Goal: Task Accomplishment & Management: Manage account settings

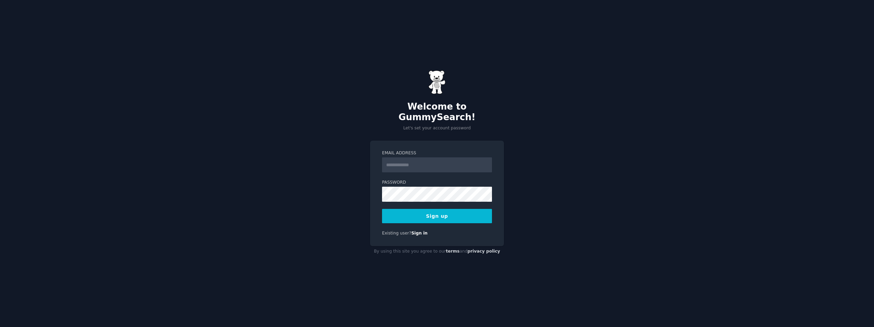
click at [415, 165] on input "Email Address" at bounding box center [437, 164] width 110 height 15
type input "**********"
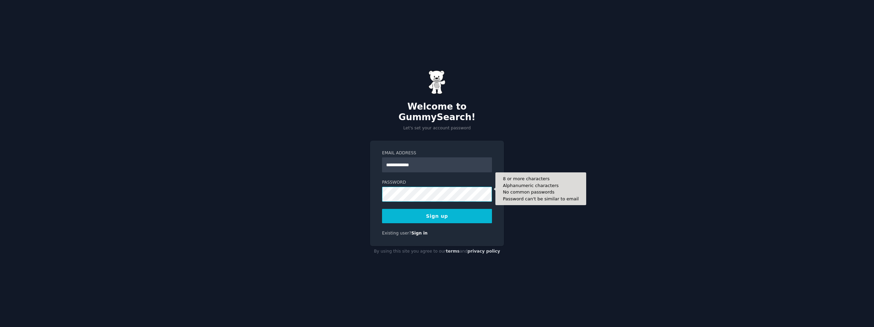
click at [382, 209] on button "Sign up" at bounding box center [437, 216] width 110 height 14
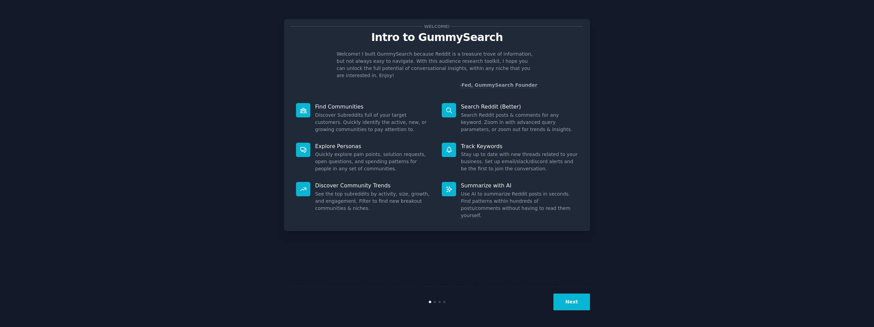
click at [575, 301] on button "Next" at bounding box center [571, 302] width 37 height 17
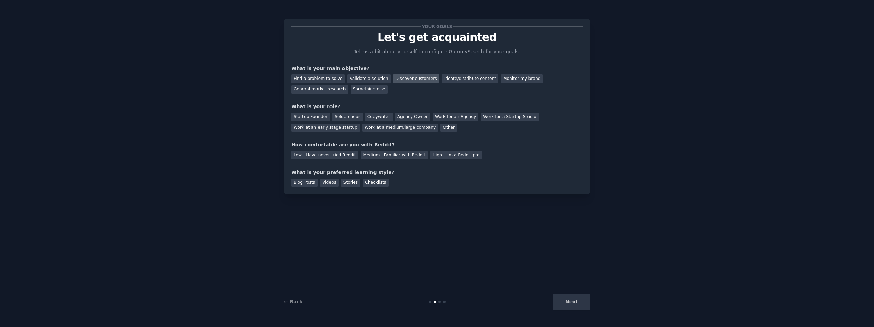
click at [415, 81] on div "Discover customers" at bounding box center [416, 78] width 46 height 9
click at [333, 129] on div "Work at an early stage startup" at bounding box center [325, 128] width 69 height 9
click at [397, 157] on div "Medium - Familiar with Reddit" at bounding box center [393, 155] width 67 height 9
click at [436, 158] on div "High - I'm a Reddit pro" at bounding box center [456, 155] width 52 height 9
click at [330, 179] on div "Videos" at bounding box center [329, 183] width 19 height 9
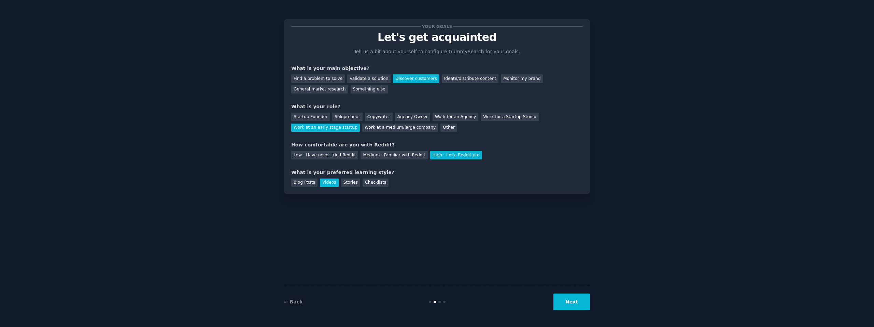
click at [585, 306] on button "Next" at bounding box center [571, 302] width 37 height 17
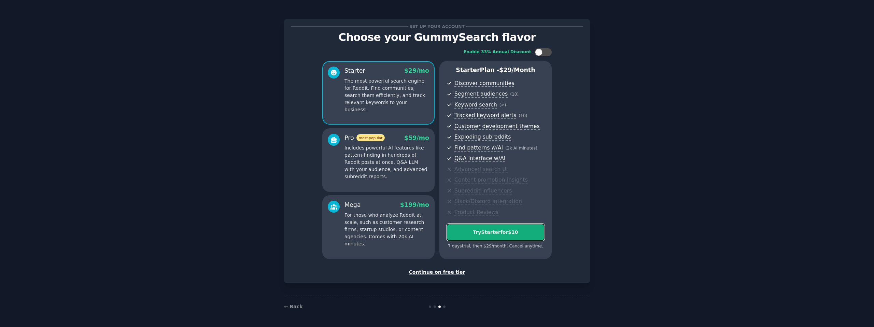
click at [492, 229] on div "Try Starter for $10" at bounding box center [495, 232] width 97 height 7
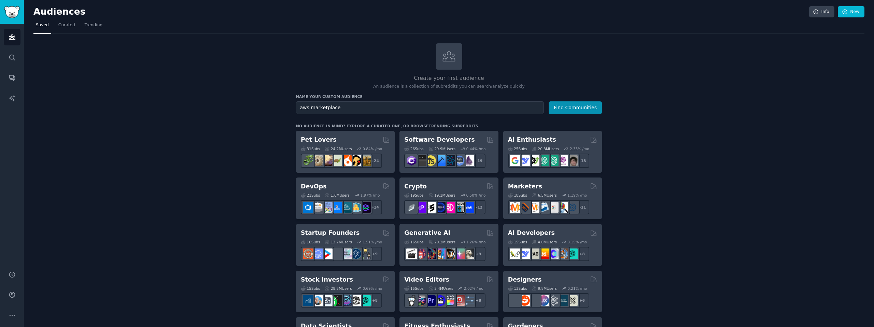
type input "aws marketplace"
click at [549, 101] on button "Find Communities" at bounding box center [575, 107] width 53 height 13
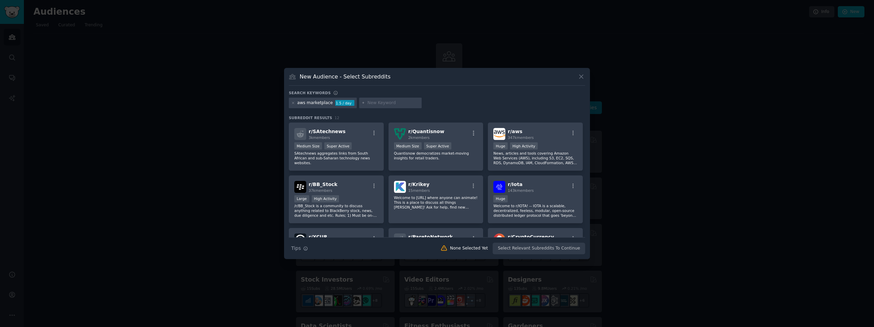
click at [378, 103] on input "text" at bounding box center [393, 103] width 52 height 6
type input "cloud marketplace"
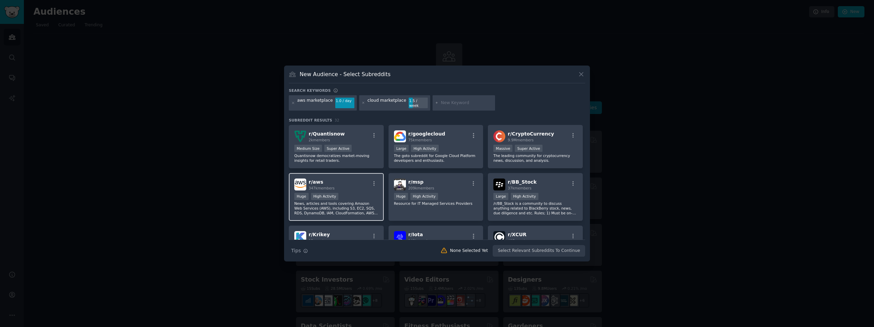
click at [350, 193] on div "Huge High Activity" at bounding box center [336, 197] width 84 height 9
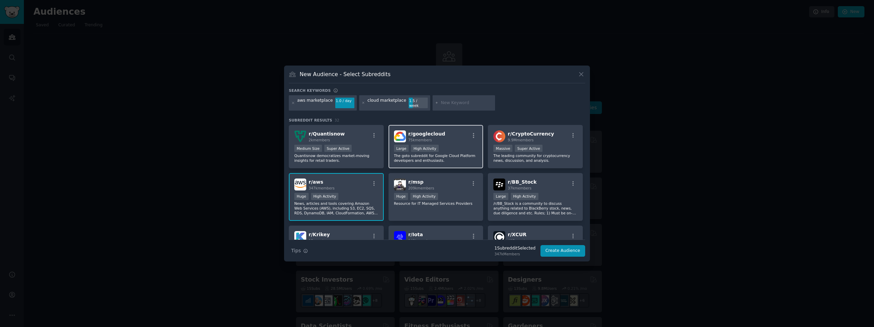
click at [461, 140] on div "r/ googlecloud 75k members Large High Activity The goto subreddit for Google Cl…" at bounding box center [435, 146] width 95 height 43
click at [448, 102] on input "text" at bounding box center [467, 103] width 52 height 6
type input "azure marketpalce"
click at [465, 103] on div "azure marketpalce" at bounding box center [460, 103] width 39 height 11
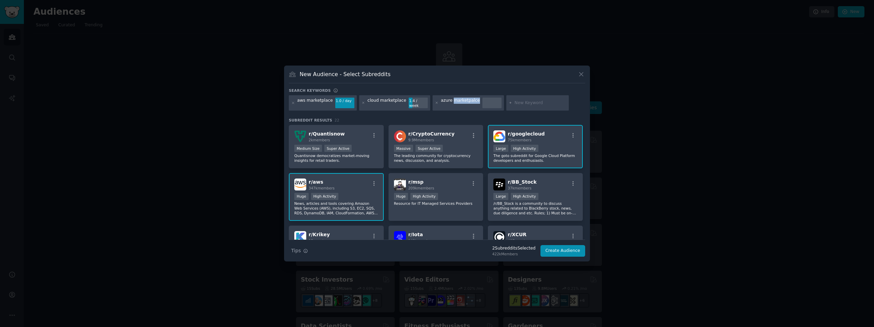
click at [465, 103] on div "azure marketpalce" at bounding box center [460, 103] width 39 height 11
click at [435, 103] on icon at bounding box center [437, 103] width 4 height 4
click at [449, 103] on input "text" at bounding box center [467, 103] width 52 height 6
type input "azure marketplace"
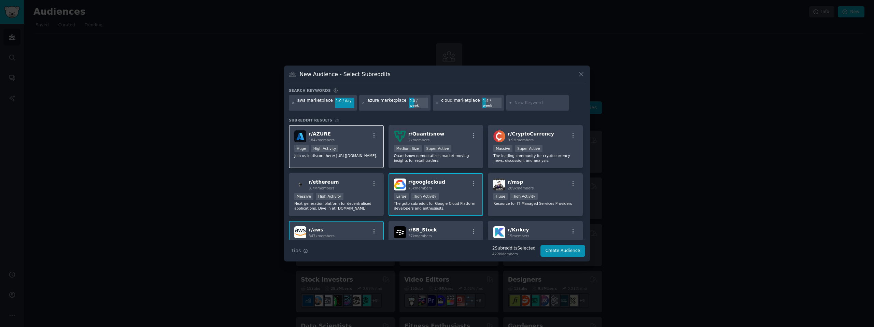
click at [347, 139] on div "r/ AZURE 184k members" at bounding box center [336, 136] width 84 height 12
click at [568, 251] on button "Create Audience" at bounding box center [562, 251] width 45 height 12
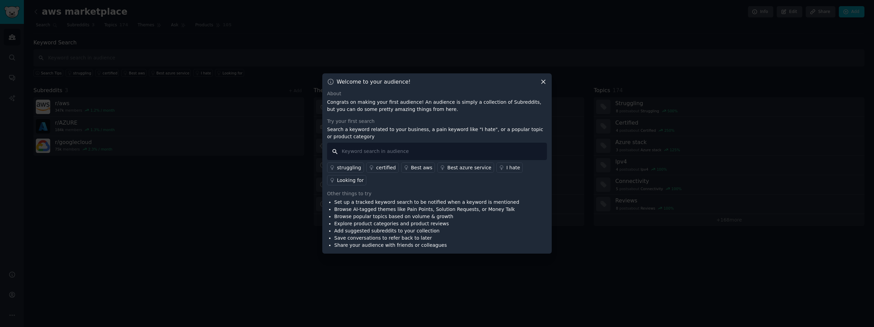
click at [353, 155] on input "text" at bounding box center [437, 151] width 220 height 17
type input "listing on marketplace"
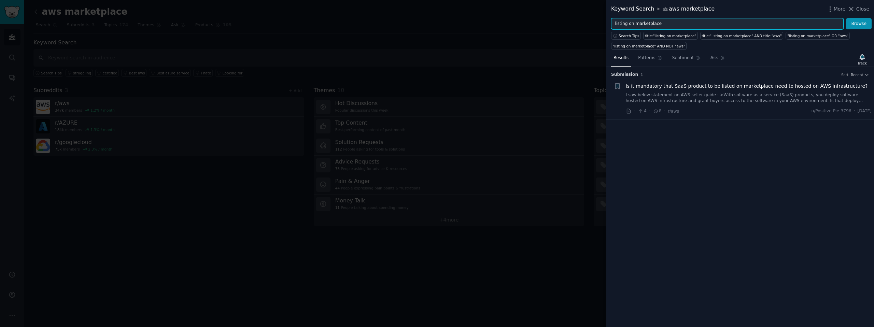
click at [677, 25] on input "listing on marketplace" at bounding box center [727, 24] width 232 height 12
click at [863, 28] on button "Browse" at bounding box center [859, 24] width 26 height 12
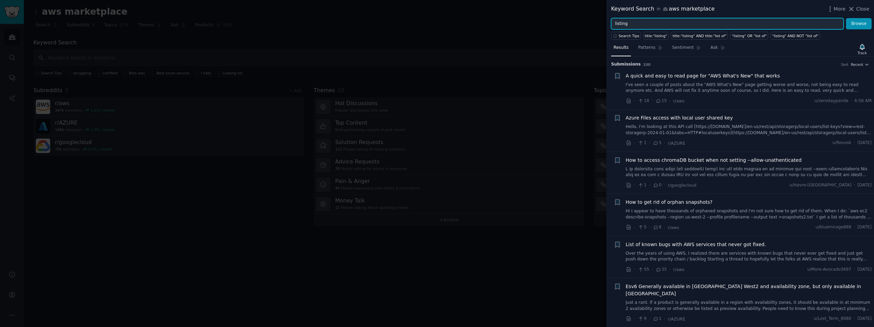
click at [656, 26] on input "listing" at bounding box center [727, 24] width 232 height 12
type input "marketplace"
click at [864, 24] on button "Browse" at bounding box center [859, 24] width 26 height 12
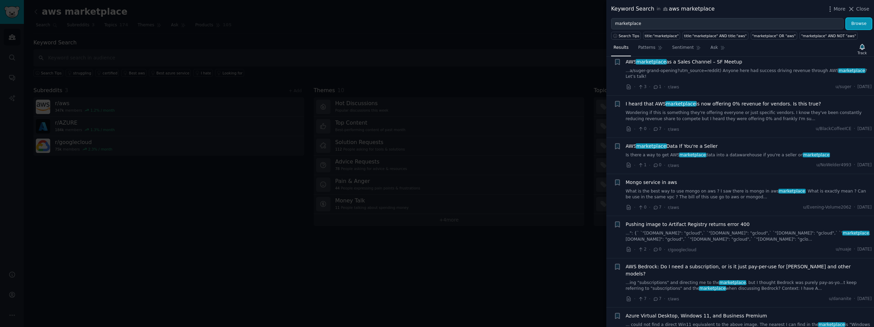
scroll to position [3272, 0]
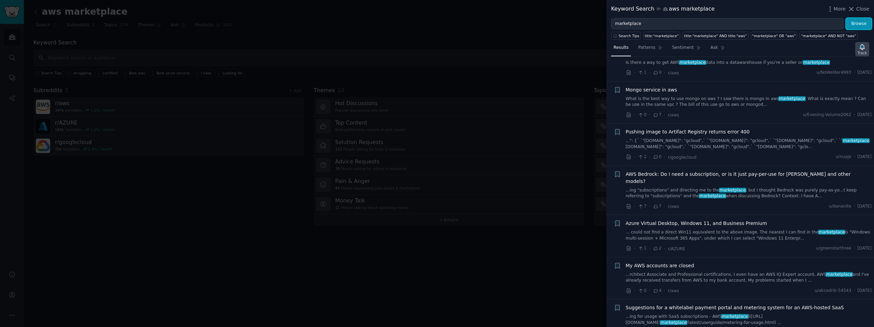
click at [862, 47] on icon "button" at bounding box center [862, 46] width 5 height 5
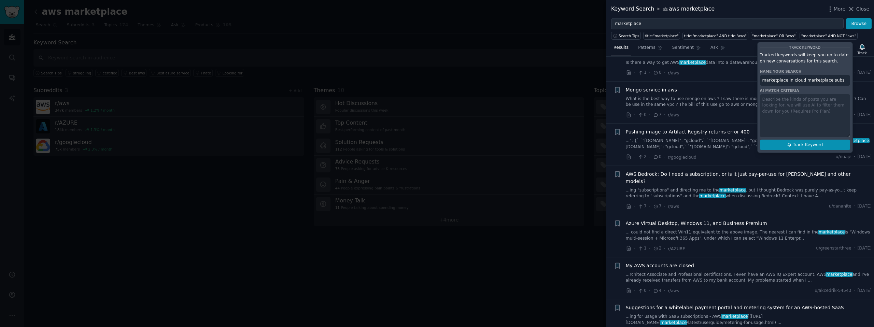
click at [824, 147] on button "Track Keyword" at bounding box center [805, 145] width 90 height 11
type input "marketplace in cloud marketplace subs"
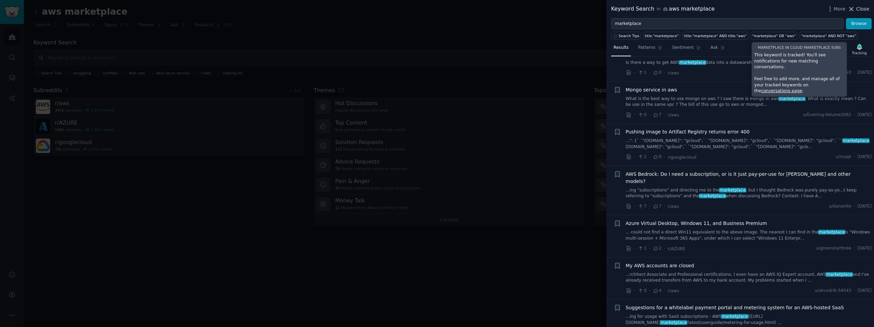
click at [857, 10] on span "Close" at bounding box center [862, 8] width 13 height 7
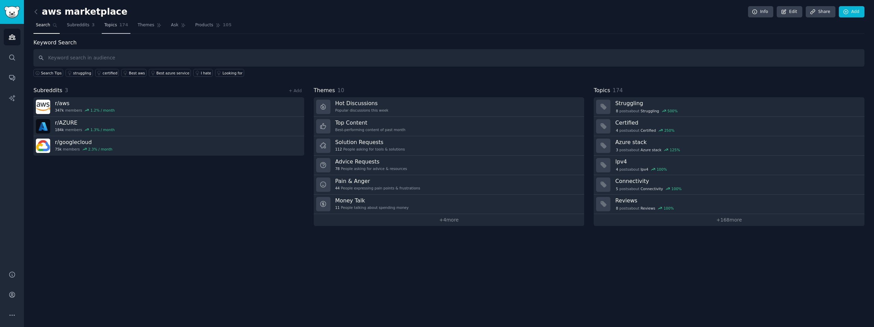
click at [126, 26] on link "Topics 174" at bounding box center [116, 27] width 29 height 14
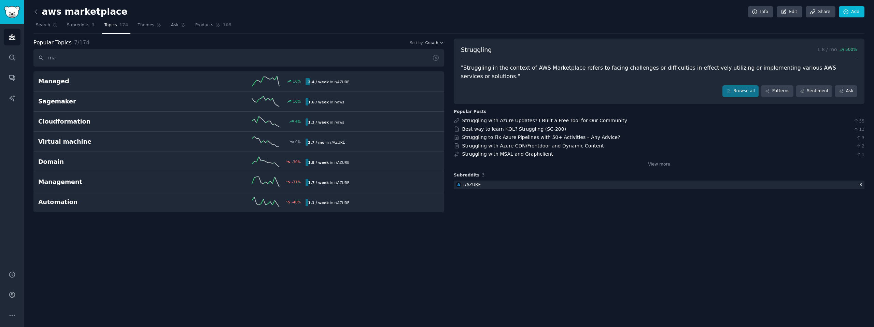
type input "m"
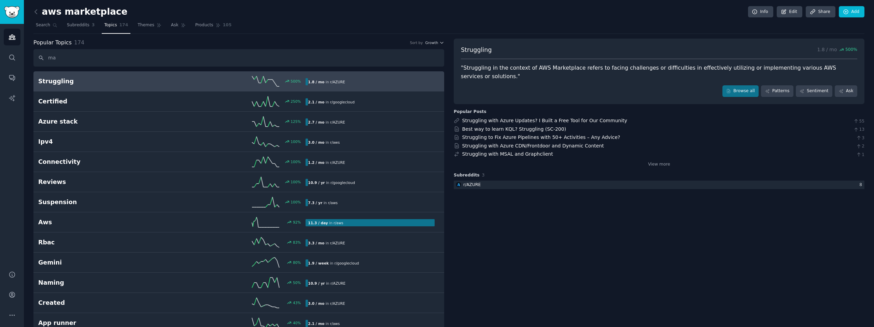
type input "mar"
click at [148, 23] on span "Themes" at bounding box center [146, 25] width 17 height 6
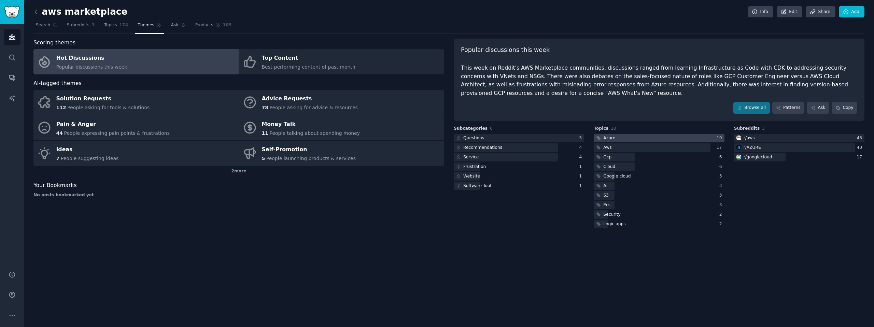
click at [611, 138] on div "Azure" at bounding box center [609, 138] width 12 height 6
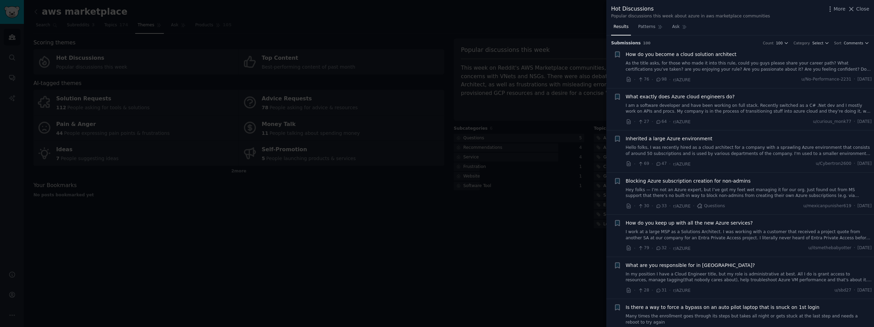
click at [853, 13] on div "Hot Discussions Popular discussions this week about azure in aws marketplace co…" at bounding box center [740, 12] width 258 height 14
click at [854, 12] on icon at bounding box center [851, 8] width 7 height 7
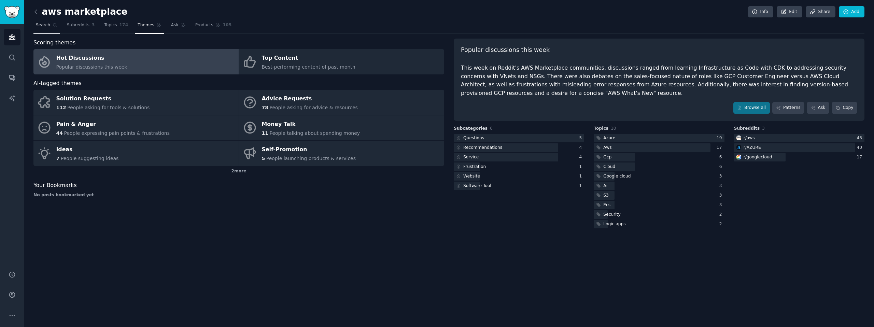
click at [44, 26] on span "Search" at bounding box center [43, 25] width 14 height 6
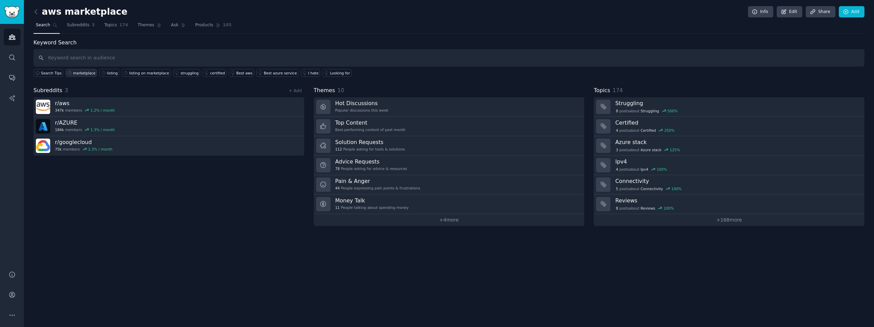
click at [84, 73] on div "marketplace" at bounding box center [84, 73] width 23 height 5
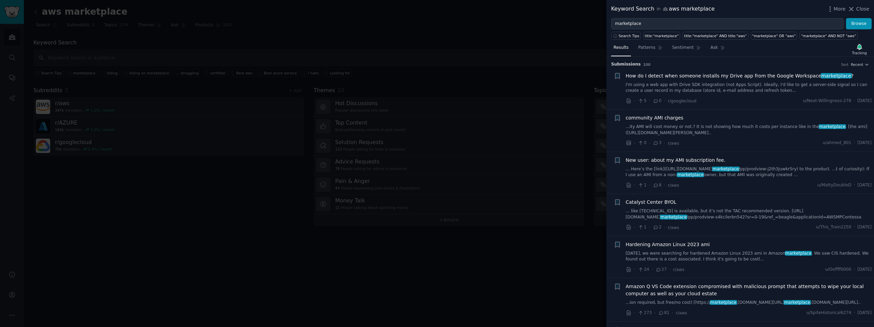
click at [721, 75] on span "How do I detect when someone installs my Drive app from the Google Workspace ma…" at bounding box center [740, 75] width 228 height 7
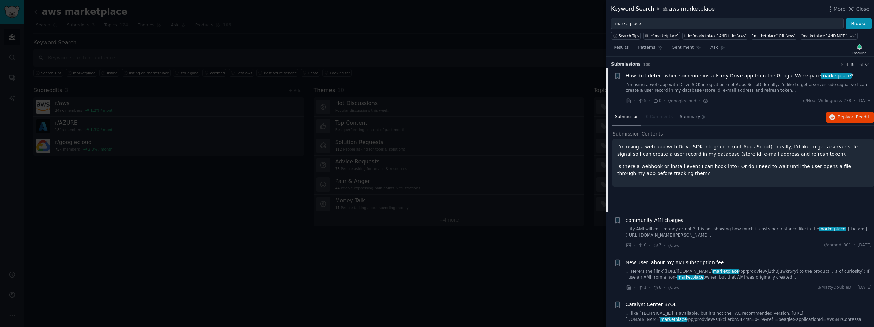
scroll to position [11, 0]
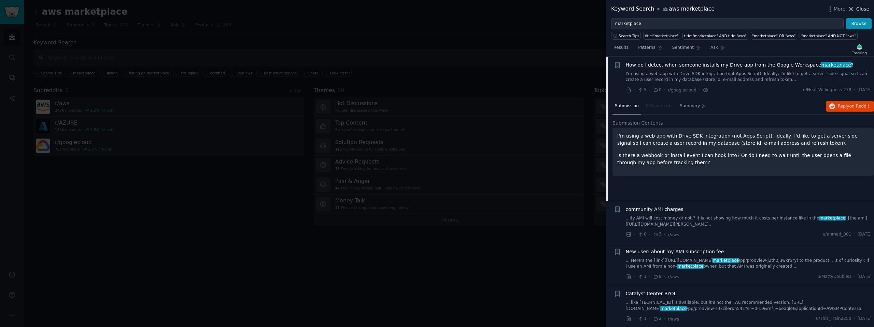
click at [857, 8] on span "Close" at bounding box center [862, 8] width 13 height 7
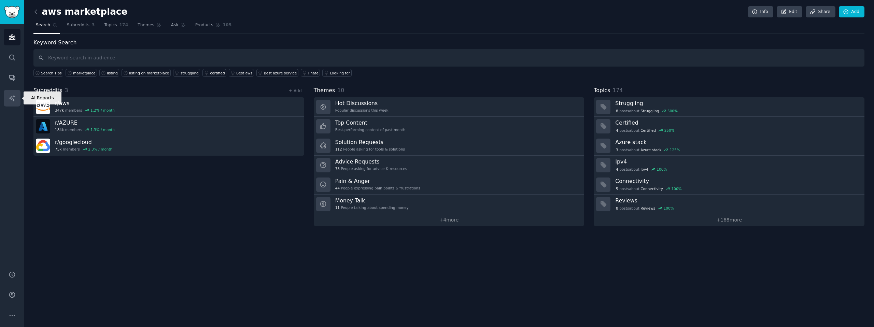
click at [11, 93] on link "AI Reports" at bounding box center [12, 98] width 17 height 17
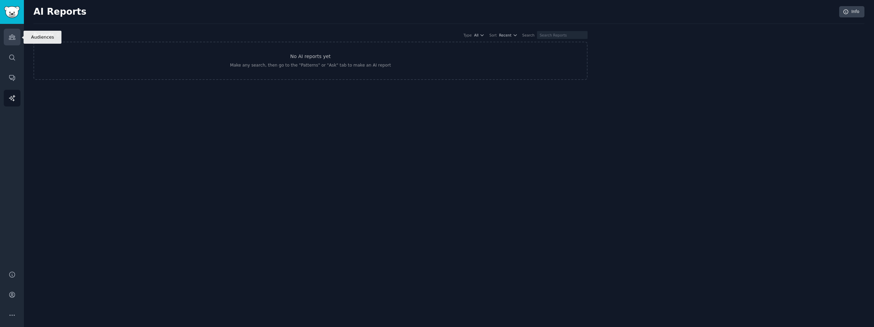
click at [9, 36] on icon "Sidebar" at bounding box center [12, 37] width 6 height 5
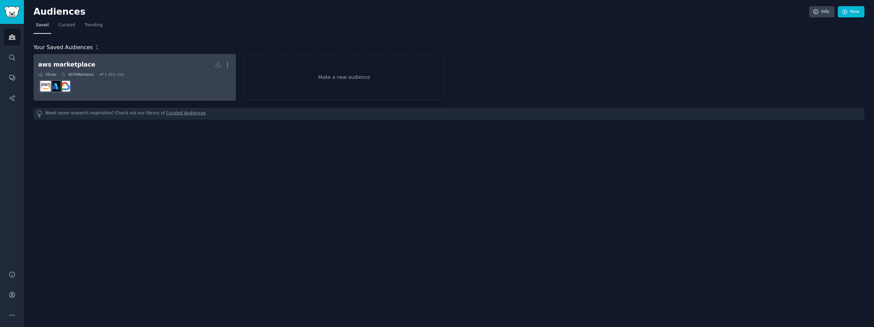
click at [132, 69] on h2 "aws marketplace More" at bounding box center [134, 65] width 193 height 12
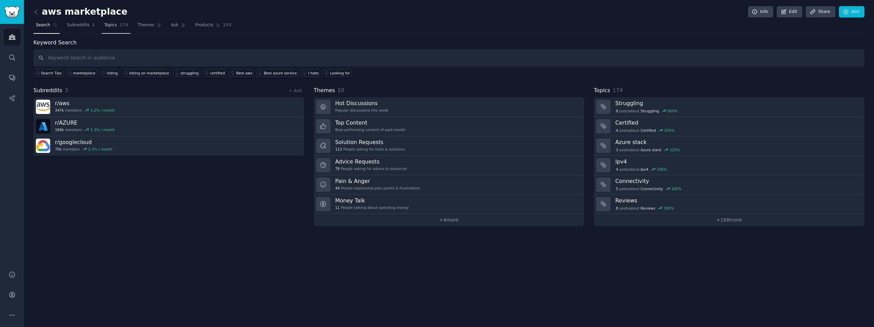
click at [104, 27] on span "Topics" at bounding box center [110, 25] width 13 height 6
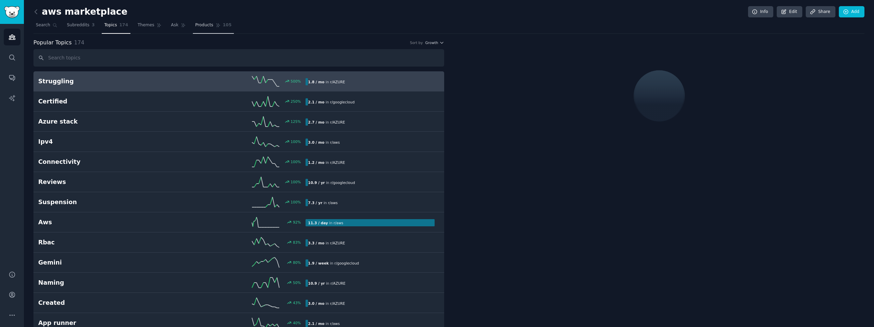
click at [199, 23] on span "Products" at bounding box center [204, 25] width 18 height 6
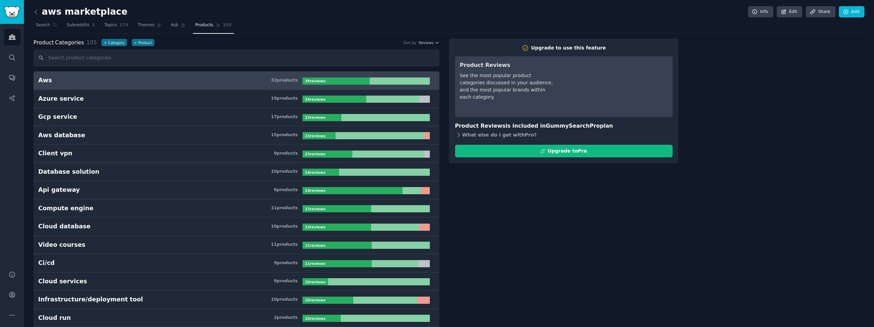
click at [526, 134] on div "What else do I get with Pro ?" at bounding box center [563, 135] width 217 height 10
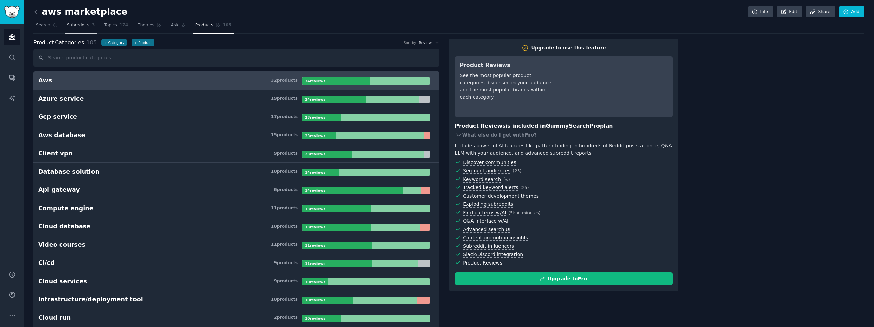
click at [80, 20] on link "Subreddits 3" at bounding box center [81, 27] width 32 height 14
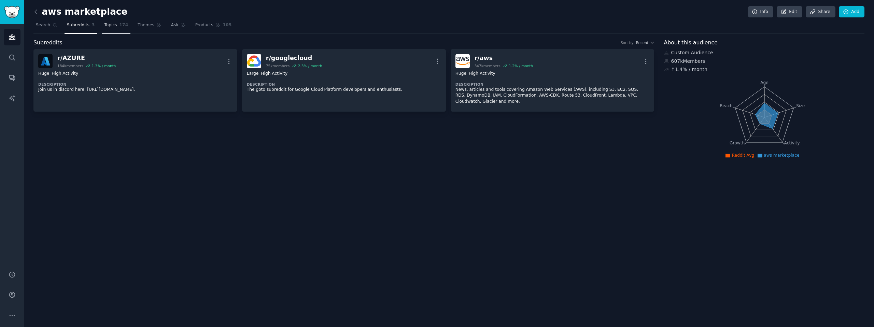
click at [106, 23] on span "Topics" at bounding box center [110, 25] width 13 height 6
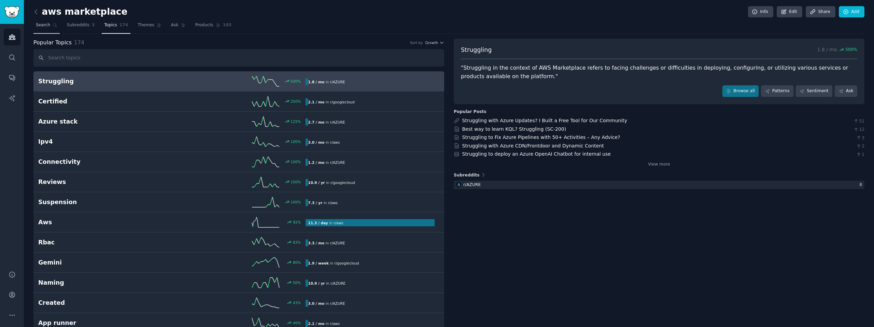
click at [43, 29] on link "Search" at bounding box center [46, 27] width 26 height 14
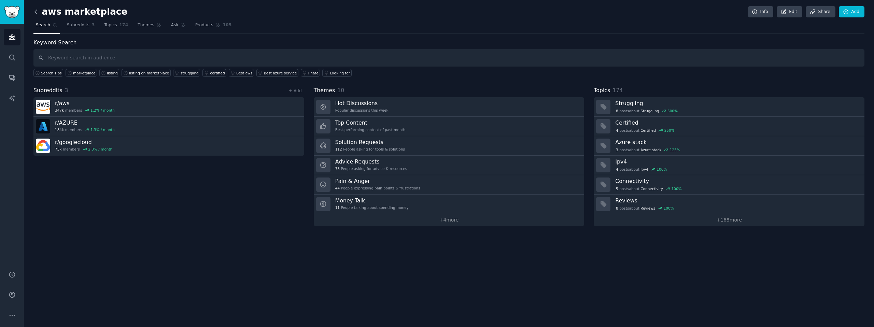
click at [33, 14] on icon at bounding box center [35, 11] width 7 height 7
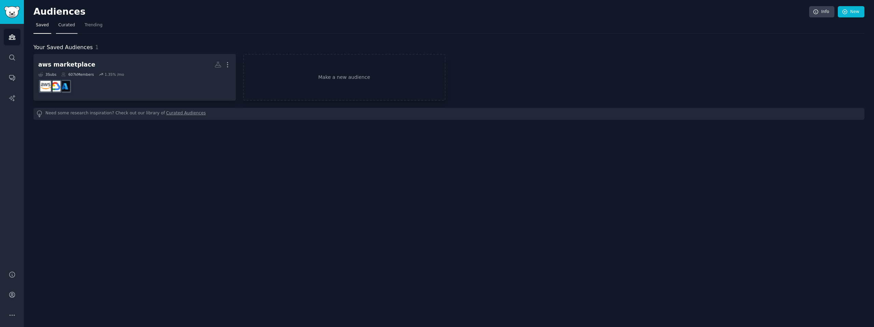
click at [67, 27] on span "Curated" at bounding box center [66, 25] width 17 height 6
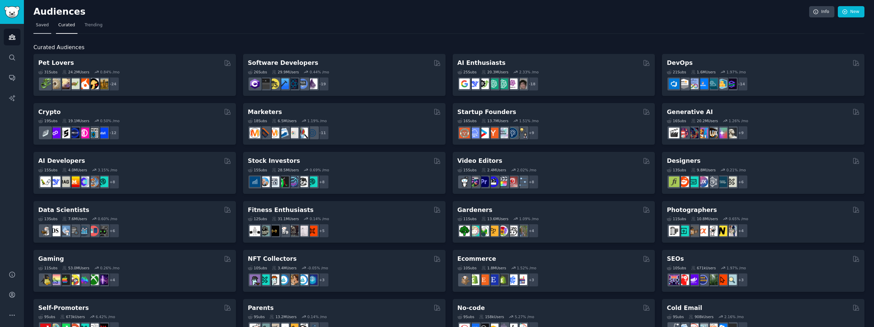
click at [44, 22] on link "Saved" at bounding box center [42, 27] width 18 height 14
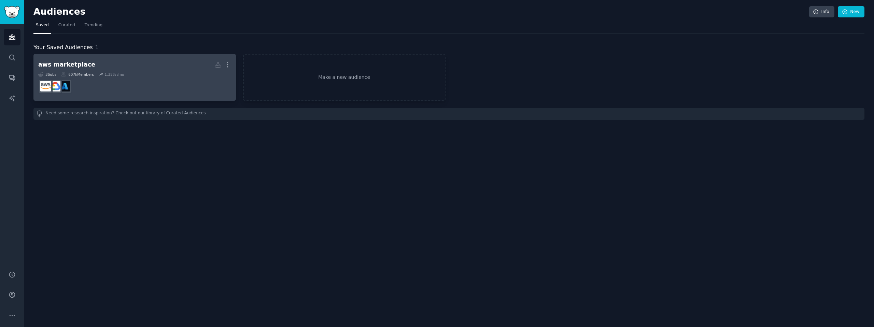
click at [136, 75] on div "3 Sub s 607k Members 1.35 % /mo" at bounding box center [134, 74] width 193 height 5
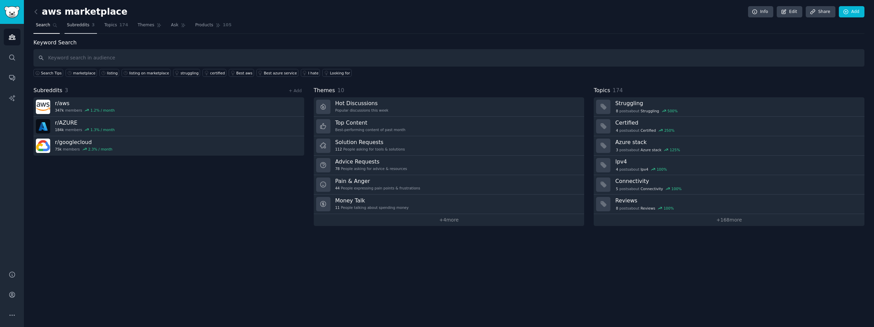
click at [76, 25] on span "Subreddits" at bounding box center [78, 25] width 23 height 6
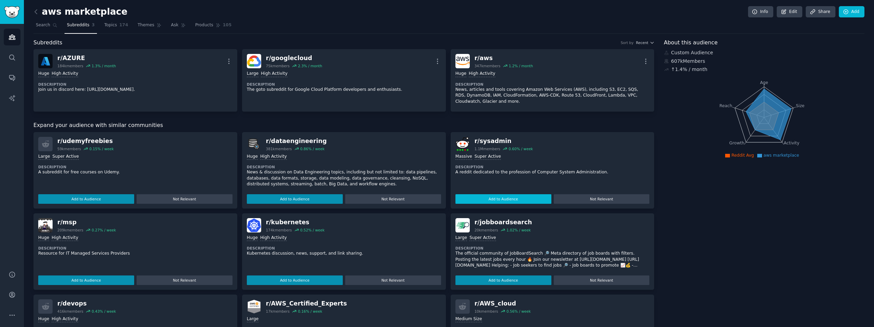
click at [516, 201] on button "Add to Audience" at bounding box center [503, 199] width 96 height 10
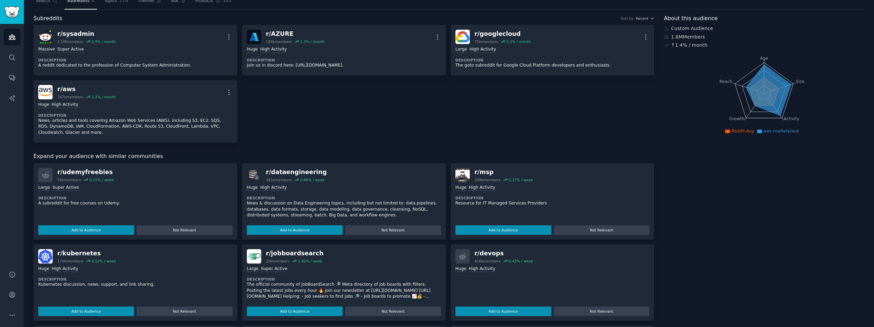
scroll to position [27, 0]
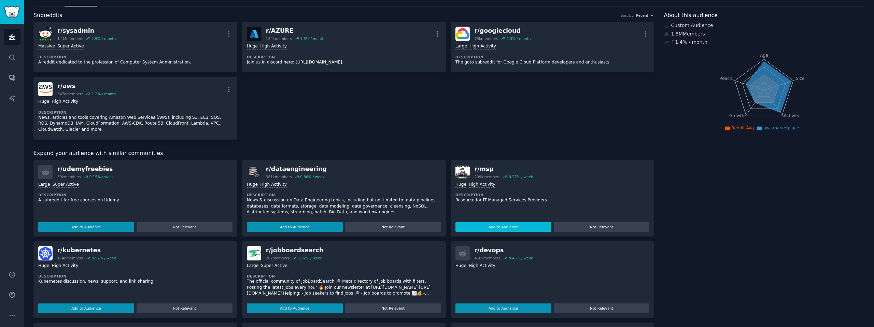
click at [493, 226] on button "Add to Audience" at bounding box center [503, 227] width 96 height 10
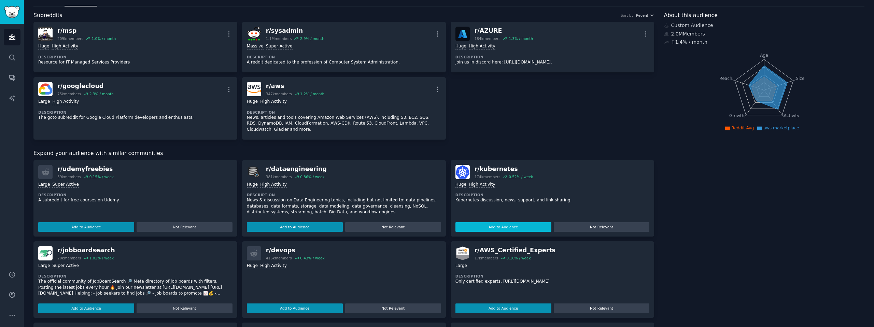
click at [491, 228] on button "Add to Audience" at bounding box center [503, 227] width 96 height 10
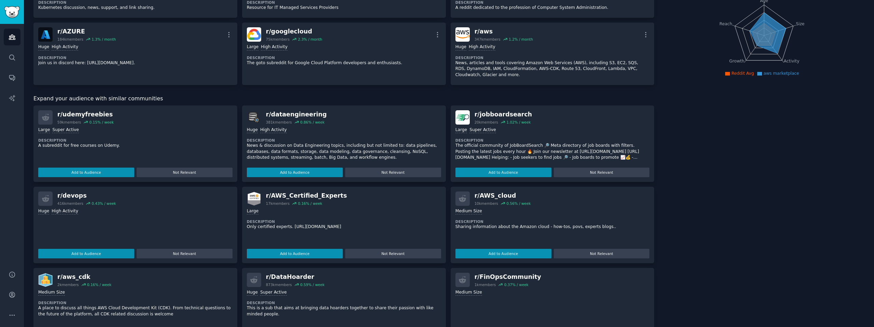
scroll to position [84, 0]
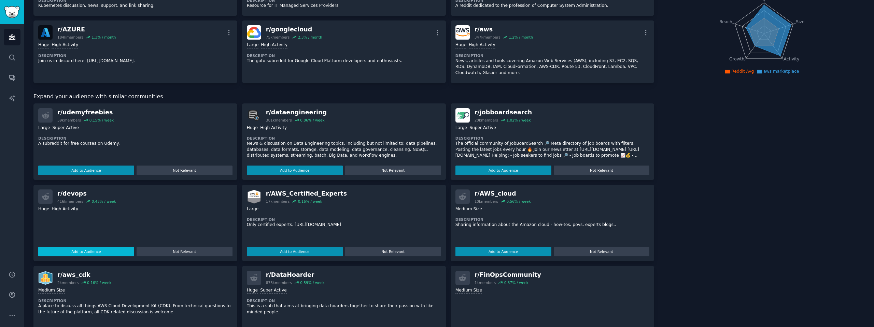
click at [104, 247] on button "Add to Audience" at bounding box center [86, 252] width 96 height 10
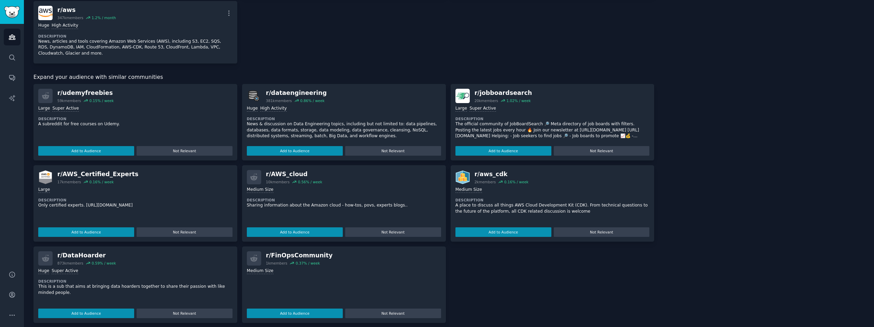
scroll to position [164, 0]
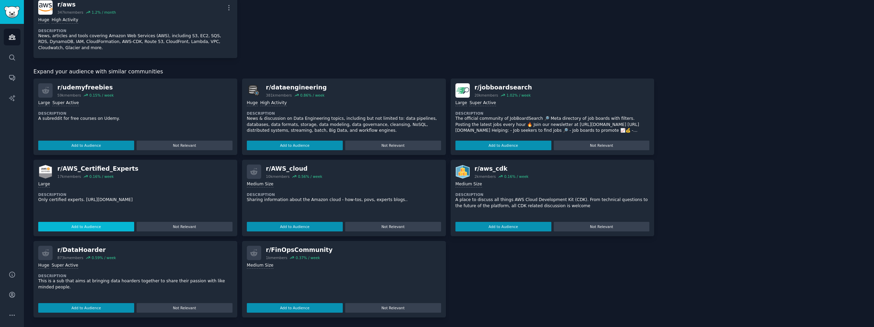
click at [95, 227] on button "Add to Audience" at bounding box center [86, 227] width 96 height 10
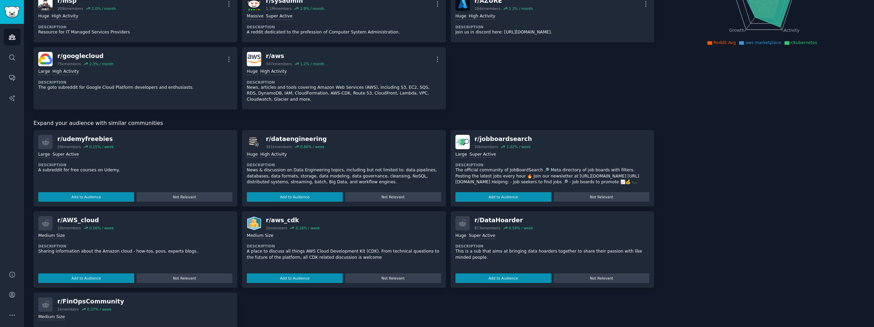
scroll to position [0, 0]
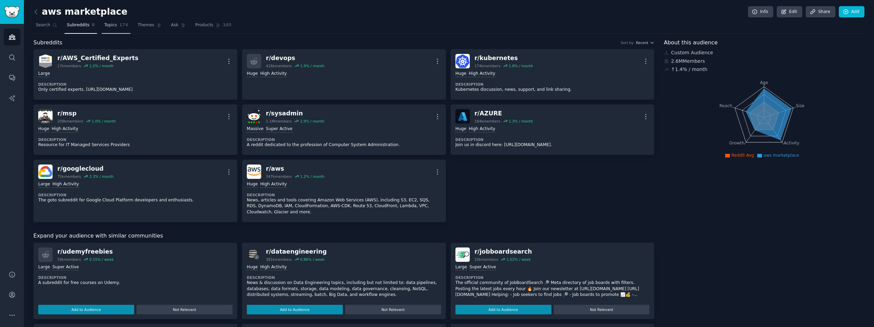
click at [107, 27] on span "Topics" at bounding box center [110, 25] width 13 height 6
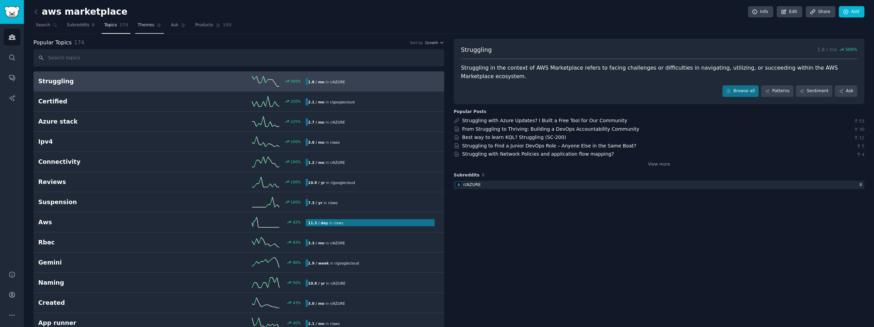
click at [138, 23] on span "Themes" at bounding box center [146, 25] width 17 height 6
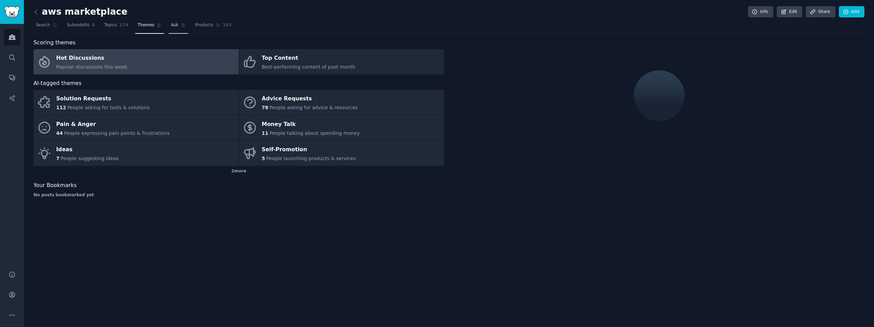
click at [182, 25] on icon at bounding box center [183, 25] width 5 height 5
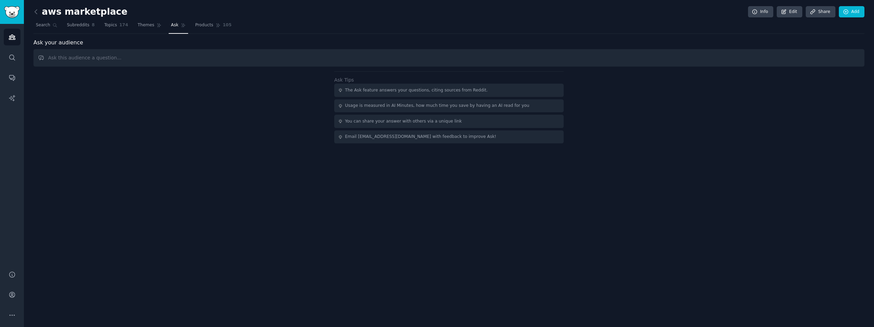
click at [182, 56] on input "text" at bounding box center [448, 57] width 831 height 17
type input "marketplace"
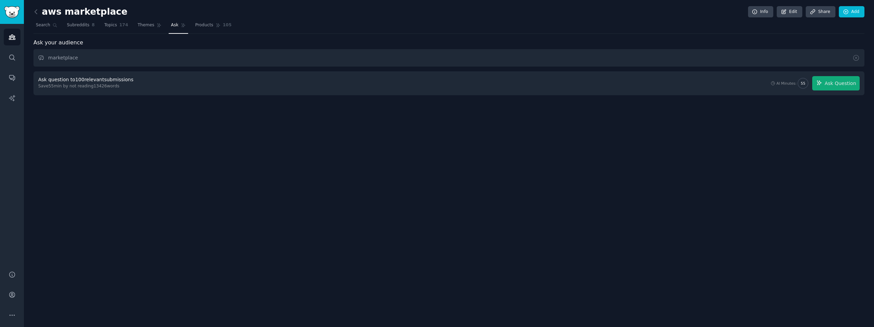
click at [124, 80] on div "Ask question to 100 relevant submissions" at bounding box center [85, 79] width 95 height 7
click at [848, 83] on span "Ask Question" at bounding box center [839, 83] width 31 height 7
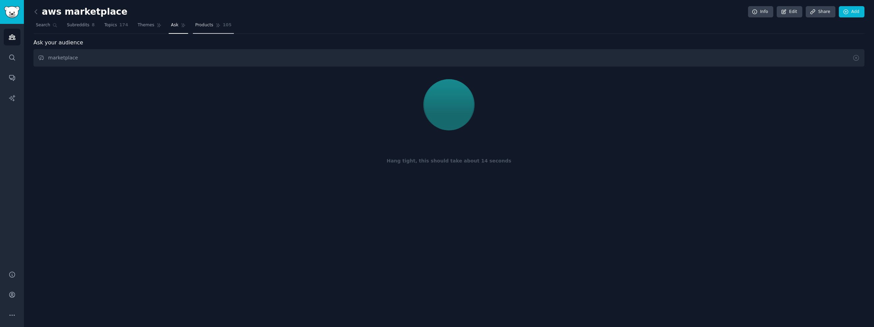
click at [199, 27] on span "Products" at bounding box center [204, 25] width 18 height 6
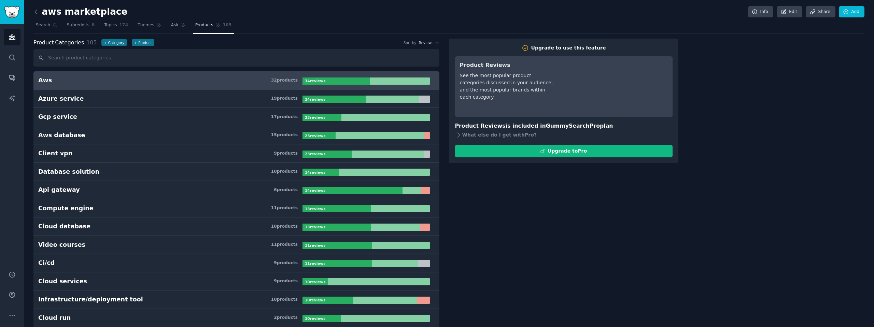
click at [108, 63] on input "text" at bounding box center [236, 57] width 406 height 17
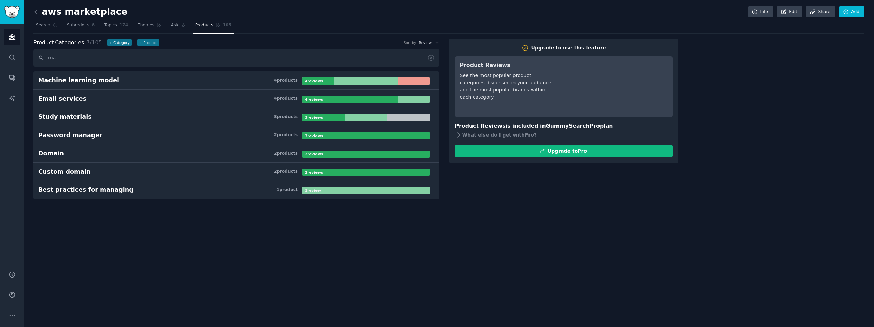
type input "m"
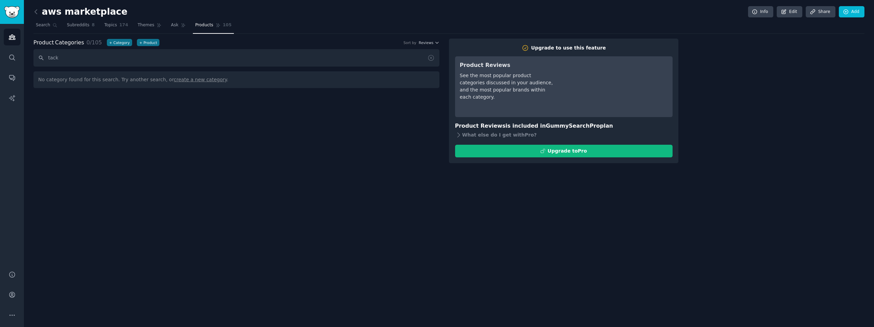
type input "tackl"
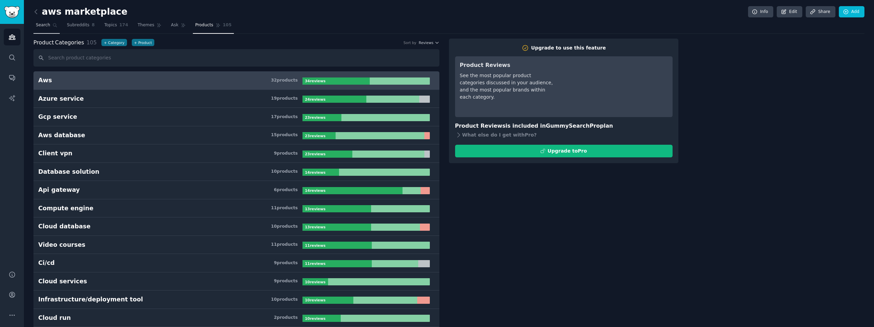
click at [40, 21] on link "Search" at bounding box center [46, 27] width 26 height 14
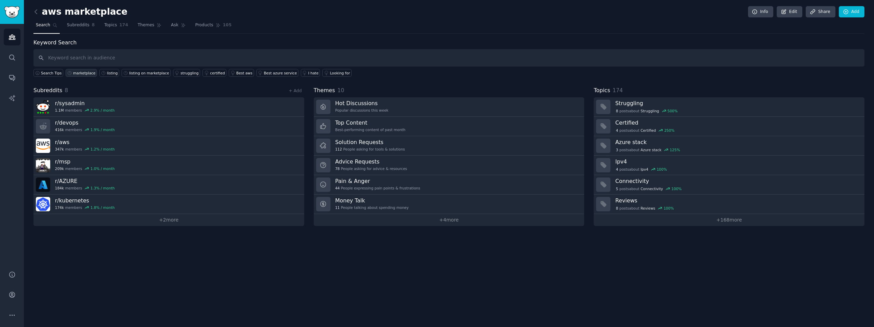
click at [81, 72] on div "marketplace" at bounding box center [84, 73] width 23 height 5
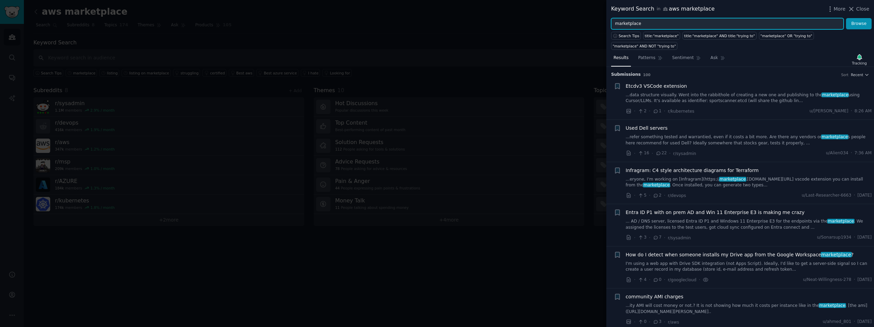
click at [670, 20] on input "marketplace" at bounding box center [727, 24] width 232 height 12
type input "cloud marketplace"
click at [846, 18] on button "Browse" at bounding box center [859, 24] width 26 height 12
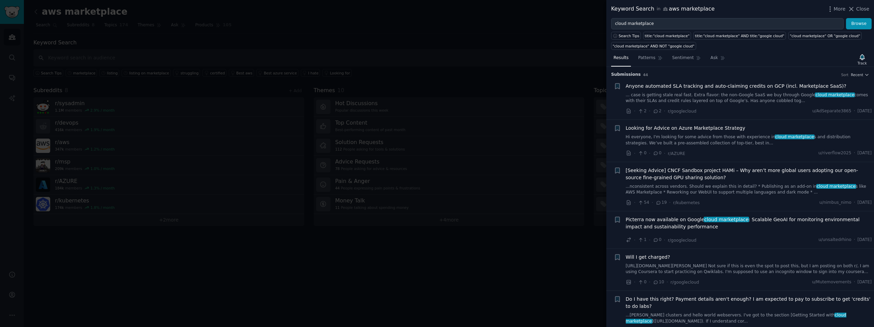
click at [719, 130] on span "Looking for Advice on Azure Marketplace Strategy" at bounding box center [685, 128] width 119 height 7
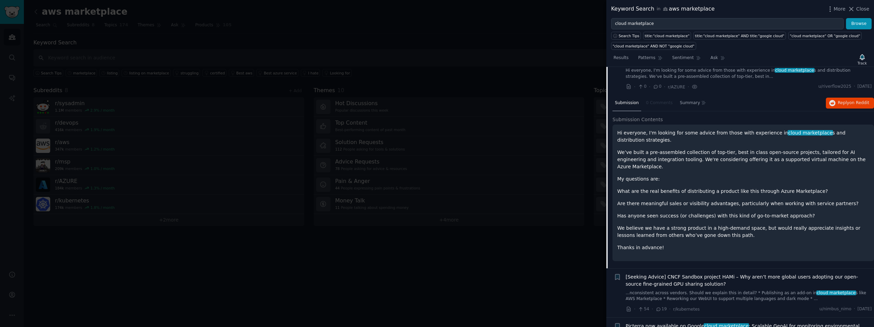
scroll to position [67, 0]
click at [860, 101] on span "on Reddit" at bounding box center [859, 102] width 20 height 5
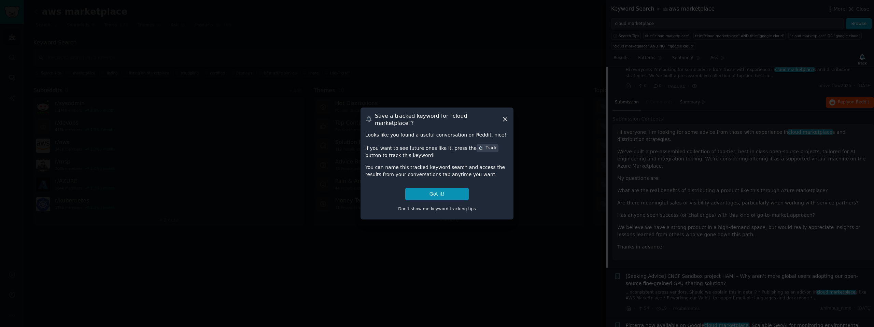
click at [503, 119] on icon at bounding box center [504, 119] width 7 height 7
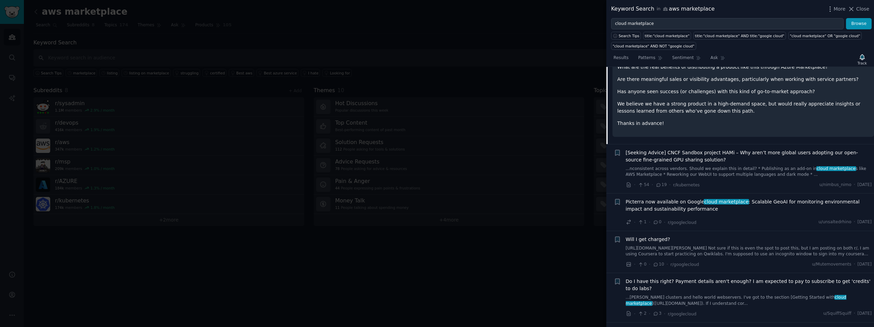
scroll to position [190, 0]
click at [761, 199] on span "Picterra now available on Google cloud marketplace : Scalable GeoAI for monitor…" at bounding box center [749, 206] width 246 height 14
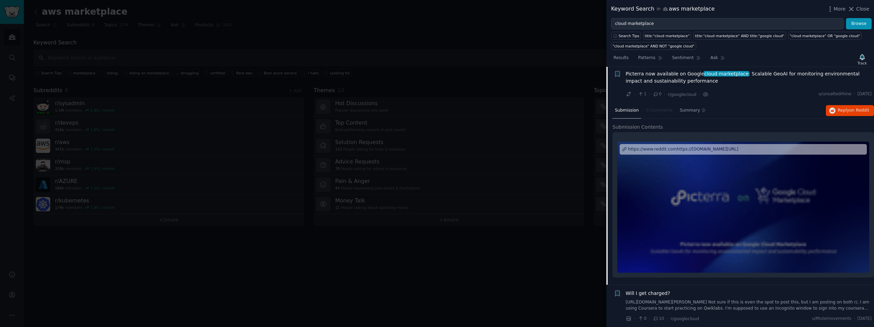
scroll to position [144, 0]
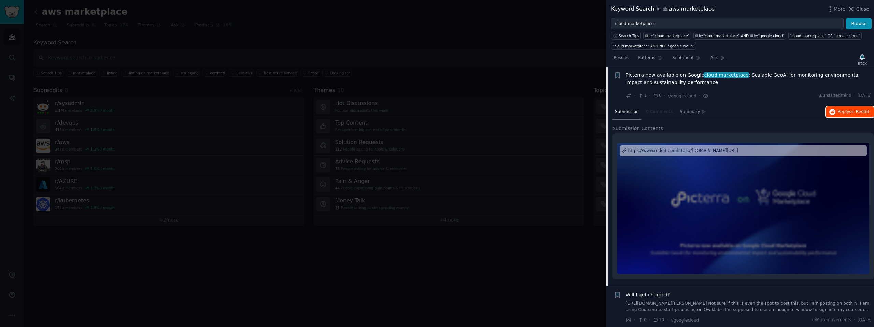
click at [845, 111] on span "Reply on Reddit" at bounding box center [853, 112] width 31 height 6
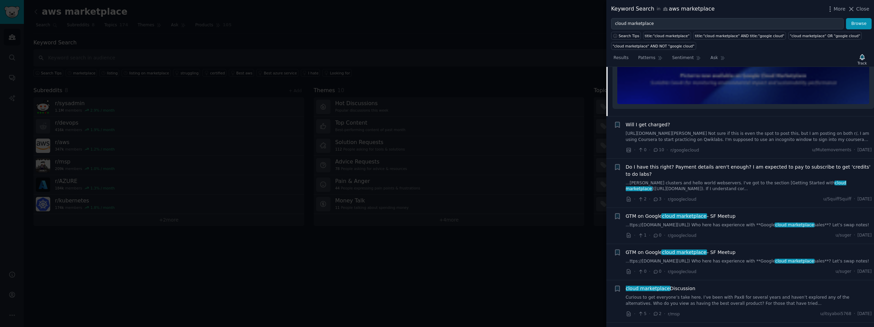
scroll to position [326, 0]
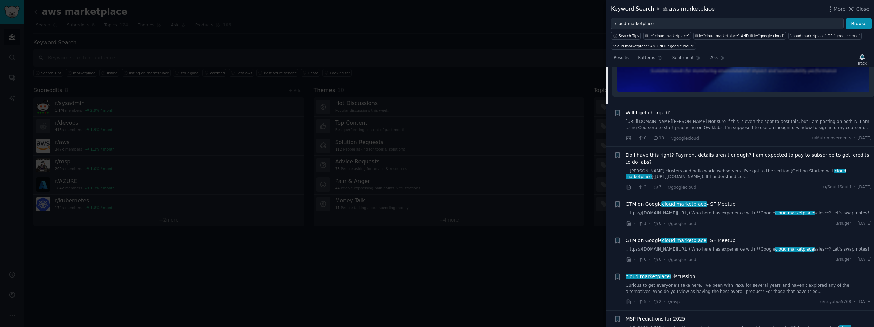
click at [734, 163] on span "Do I have this right? Payment details aren't enough? I am expected to pay to su…" at bounding box center [749, 159] width 246 height 14
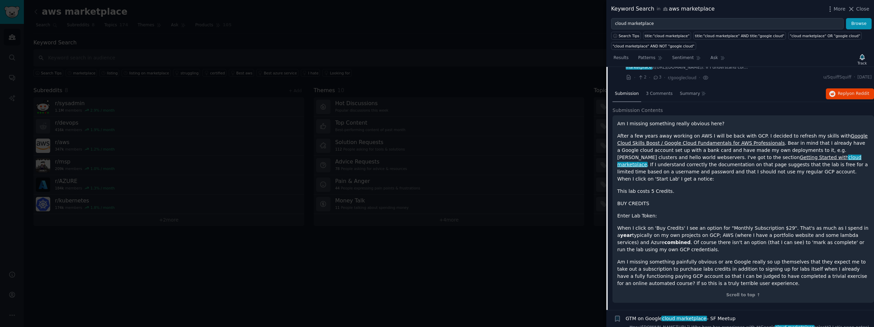
scroll to position [224, 0]
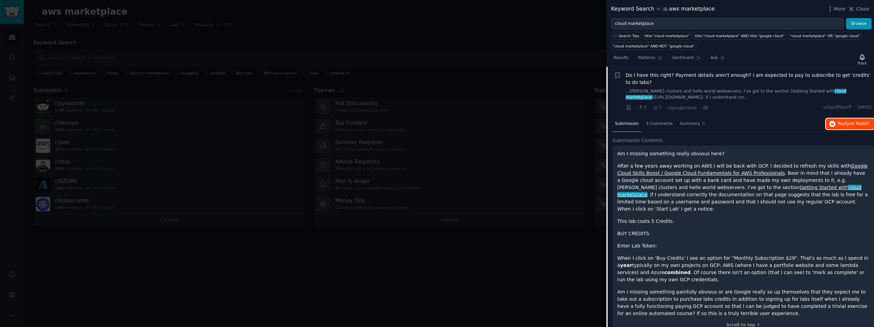
click at [834, 127] on button "Reply on Reddit" at bounding box center [850, 123] width 48 height 11
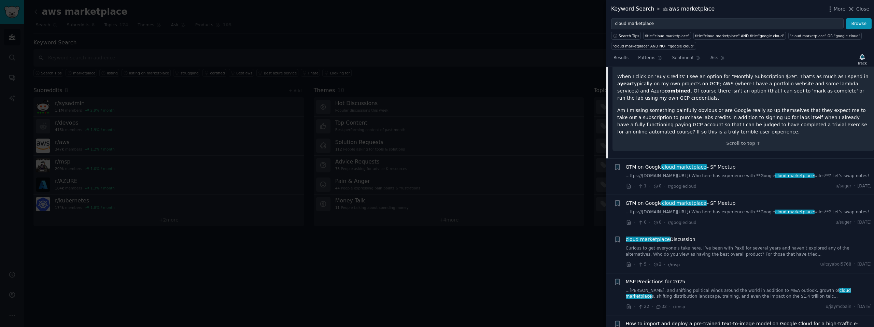
scroll to position [419, 0]
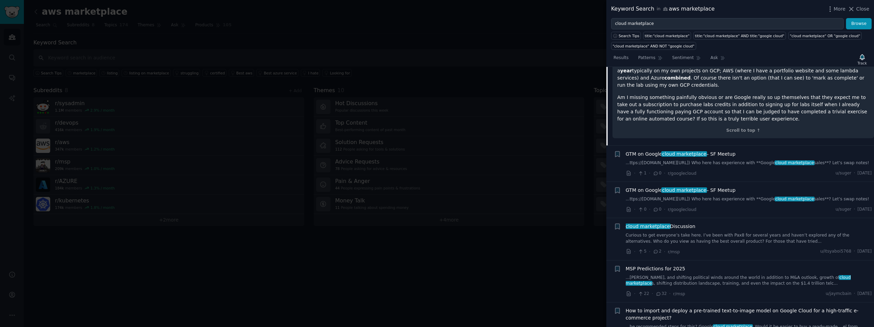
click at [759, 160] on link "...ttps://[DOMAIN_NAME][URL]) Who here has experience with **Google cloud marke…" at bounding box center [749, 163] width 246 height 6
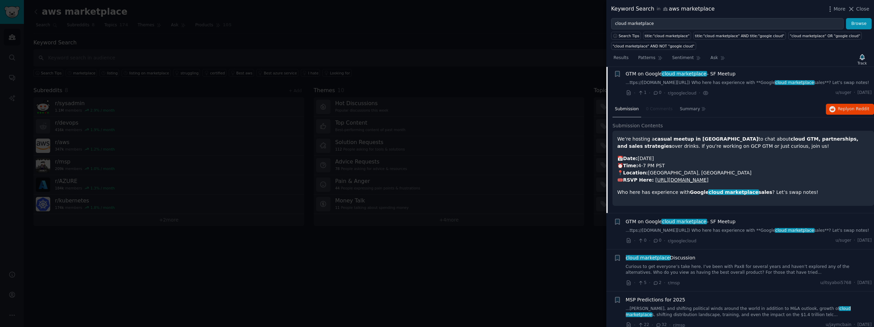
scroll to position [273, 0]
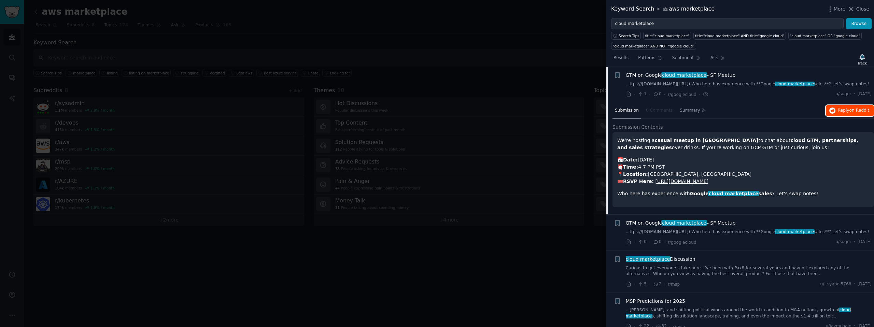
click at [833, 116] on button "Reply on Reddit" at bounding box center [850, 110] width 48 height 11
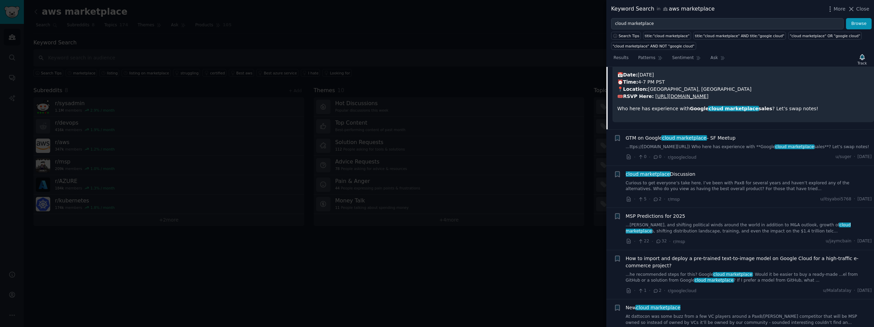
scroll to position [360, 0]
click at [670, 176] on span "cloud marketplace Discussion" at bounding box center [661, 172] width 70 height 7
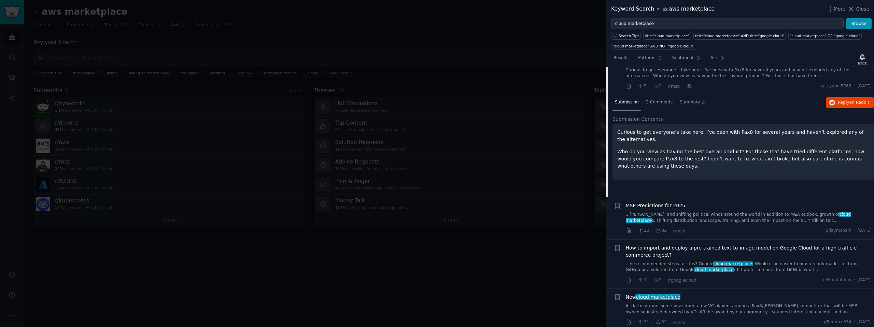
scroll to position [358, 0]
click at [829, 108] on icon "button" at bounding box center [832, 105] width 6 height 6
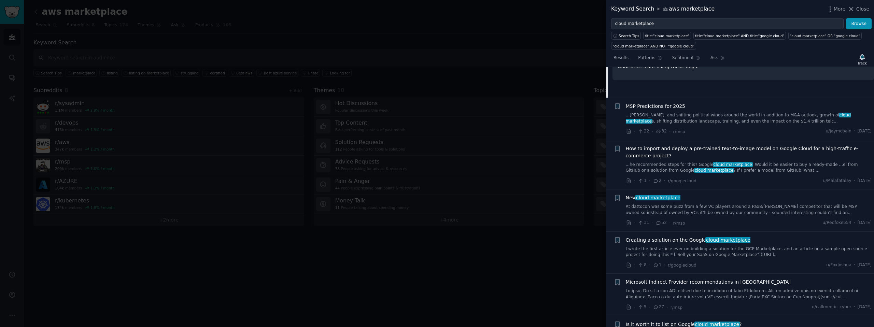
scroll to position [466, 0]
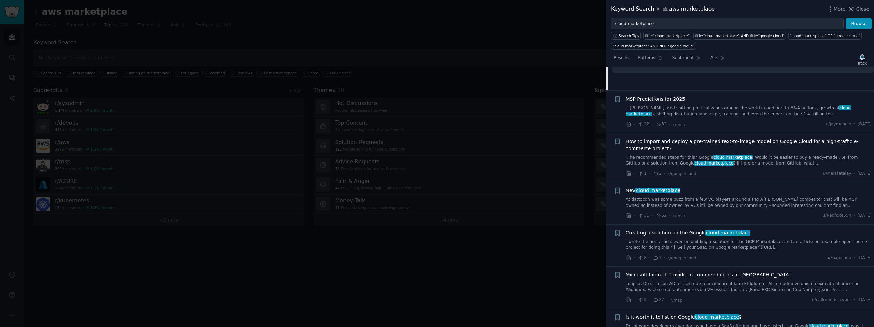
click at [667, 103] on span "MSP Predictions for 2025" at bounding box center [655, 99] width 59 height 7
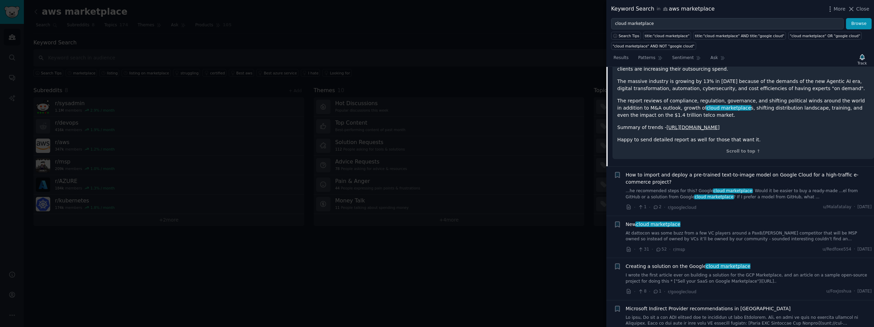
scroll to position [594, 0]
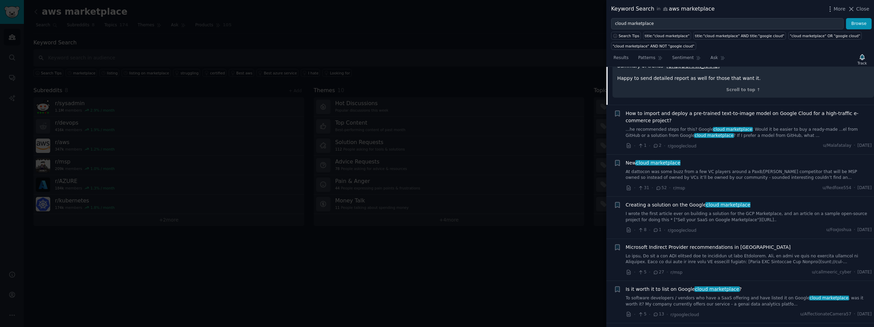
click at [702, 167] on div "New cloud marketplace" at bounding box center [749, 162] width 246 height 7
click at [674, 166] on span "cloud marketplace" at bounding box center [657, 162] width 45 height 5
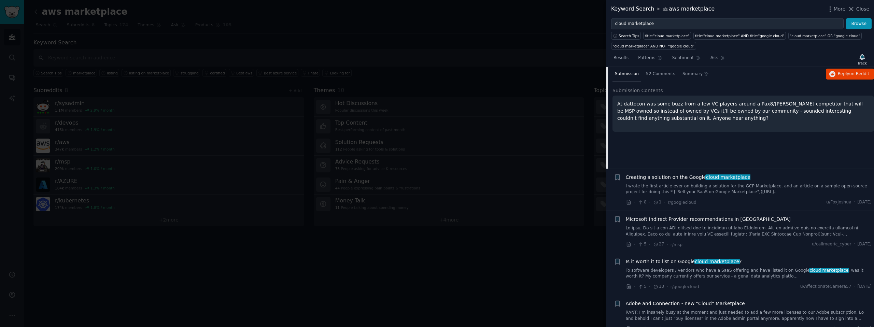
scroll to position [491, 0]
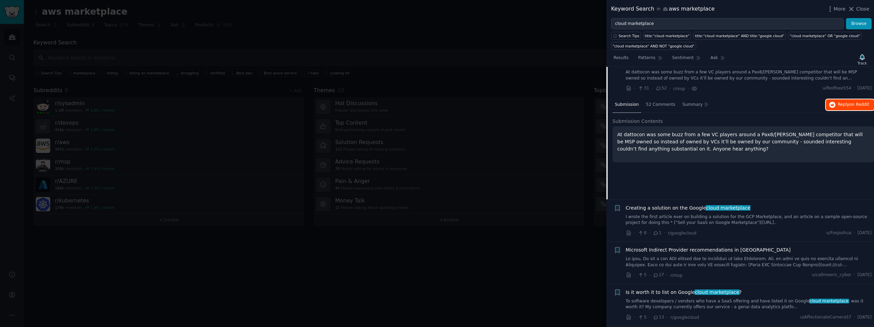
click at [839, 108] on span "Reply on Reddit" at bounding box center [853, 105] width 31 height 6
click at [506, 65] on div at bounding box center [437, 163] width 874 height 327
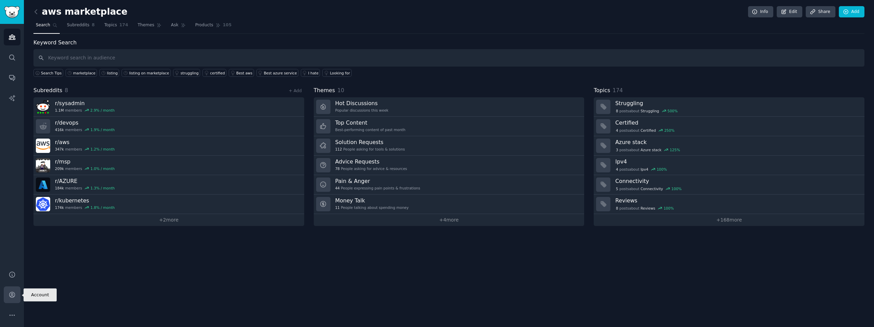
click at [11, 297] on icon "Sidebar" at bounding box center [12, 294] width 7 height 7
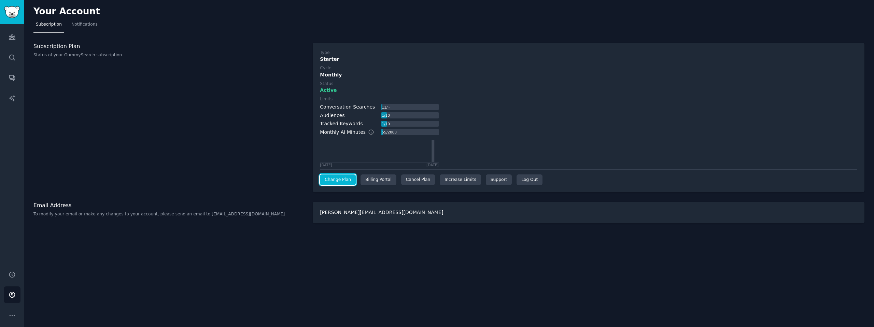
click at [350, 181] on link "Change Plan" at bounding box center [338, 179] width 36 height 11
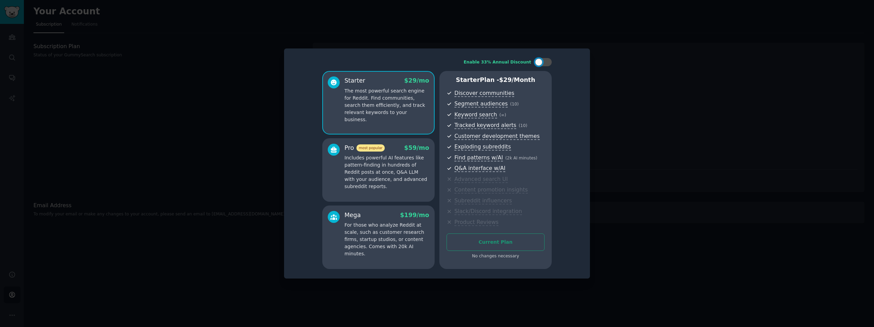
click at [598, 27] on div at bounding box center [437, 163] width 874 height 327
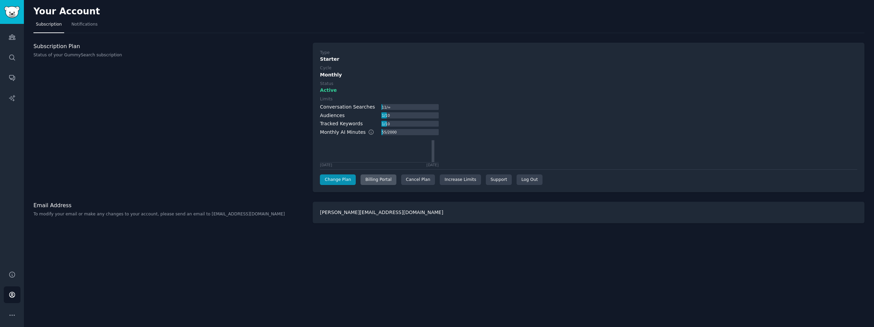
click at [374, 177] on div "Billing Portal" at bounding box center [378, 179] width 36 height 11
click at [419, 179] on div "Cancel Plan" at bounding box center [418, 179] width 34 height 11
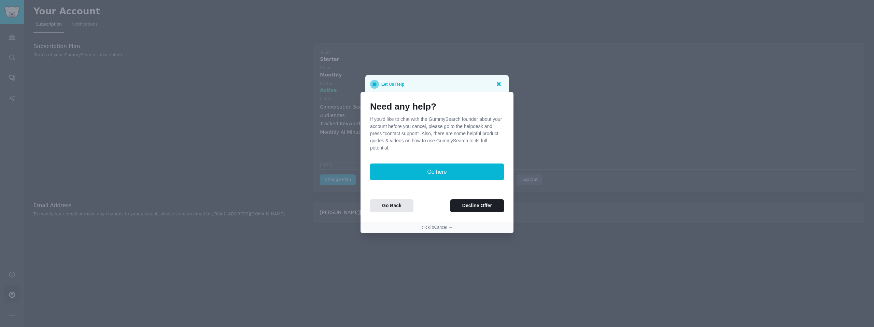
click at [497, 83] on icon at bounding box center [499, 84] width 4 height 4
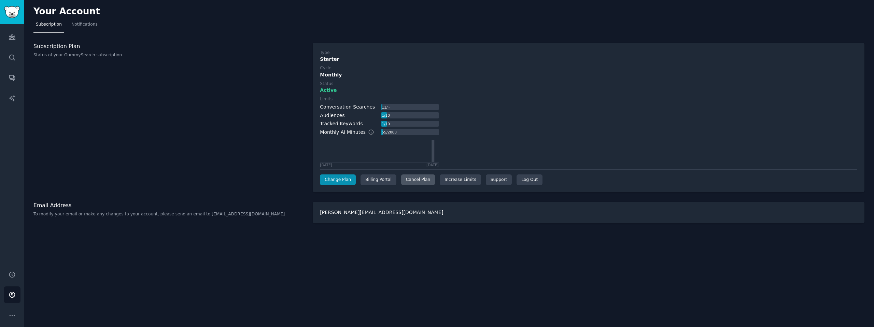
click at [415, 182] on div "Cancel Plan" at bounding box center [418, 179] width 34 height 11
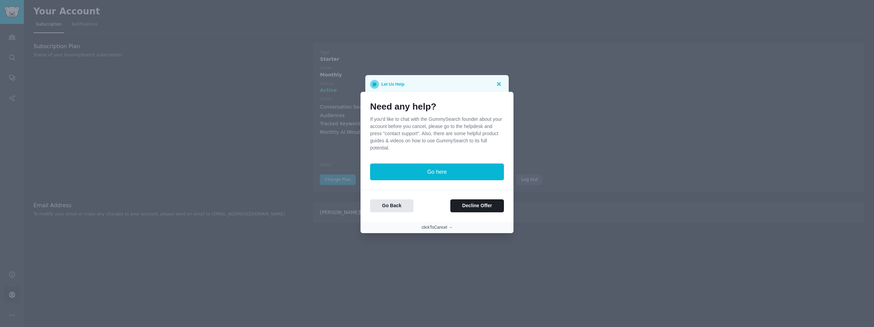
click at [432, 229] on button "clickToCancel →" at bounding box center [437, 228] width 31 height 6
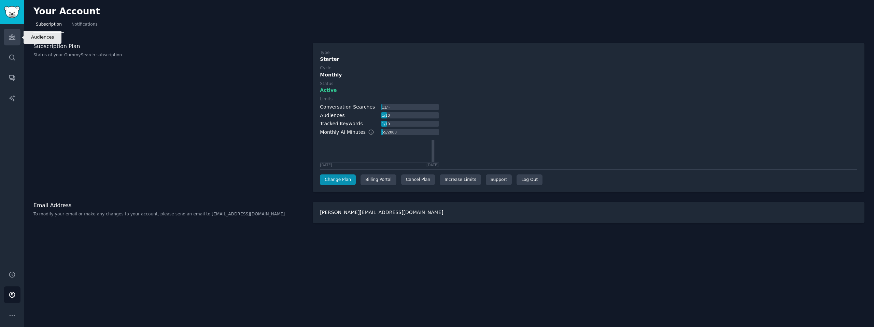
click at [15, 40] on icon "Sidebar" at bounding box center [12, 36] width 7 height 7
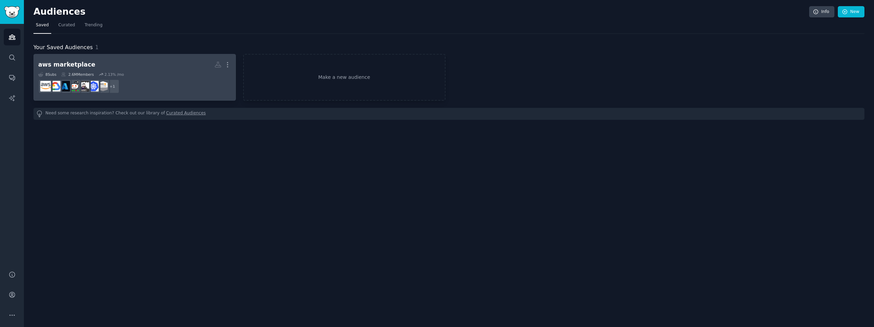
click at [158, 70] on h2 "aws marketplace More" at bounding box center [134, 65] width 193 height 12
